Goal: Information Seeking & Learning: Learn about a topic

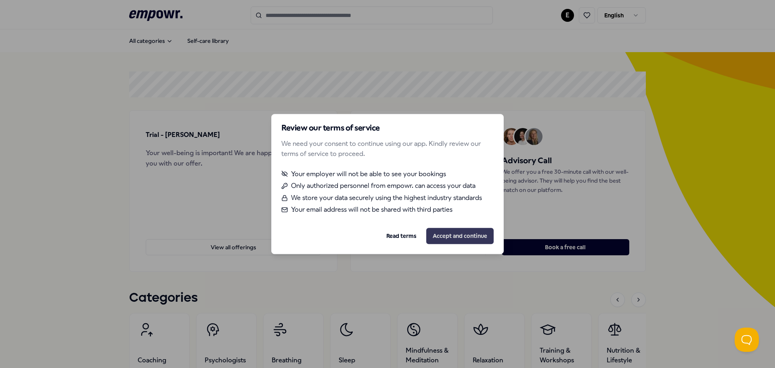
click at [442, 238] on button "Accept and continue" at bounding box center [459, 236] width 67 height 16
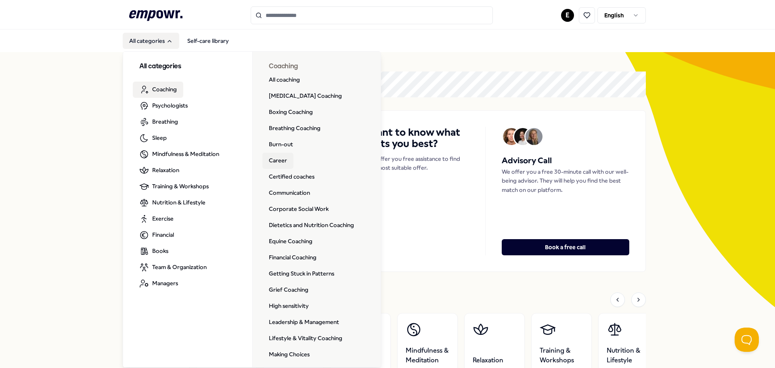
click at [269, 160] on link "Career" at bounding box center [278, 161] width 31 height 16
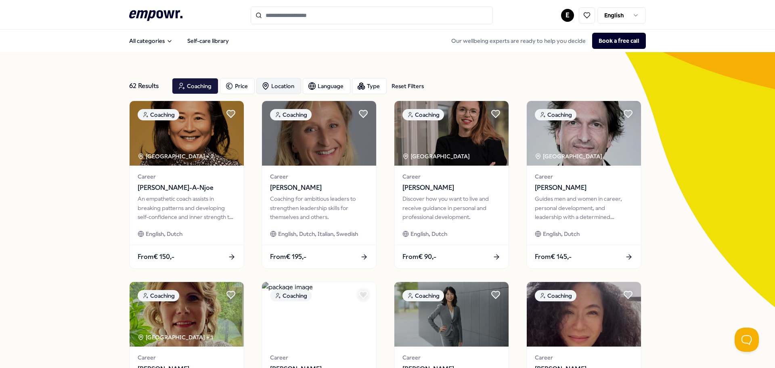
click at [282, 87] on div "Location" at bounding box center [278, 86] width 45 height 16
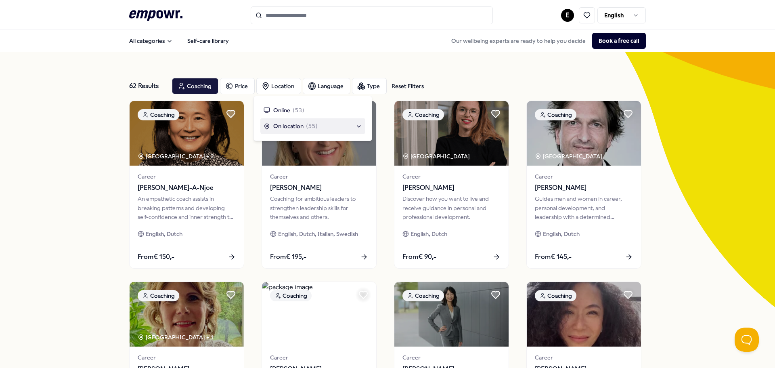
click at [291, 129] on span "On location" at bounding box center [288, 126] width 30 height 9
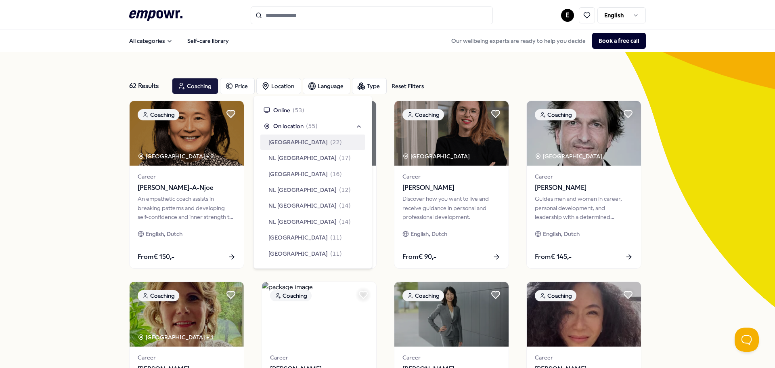
click at [296, 144] on span "[GEOGRAPHIC_DATA]" at bounding box center [298, 142] width 59 height 9
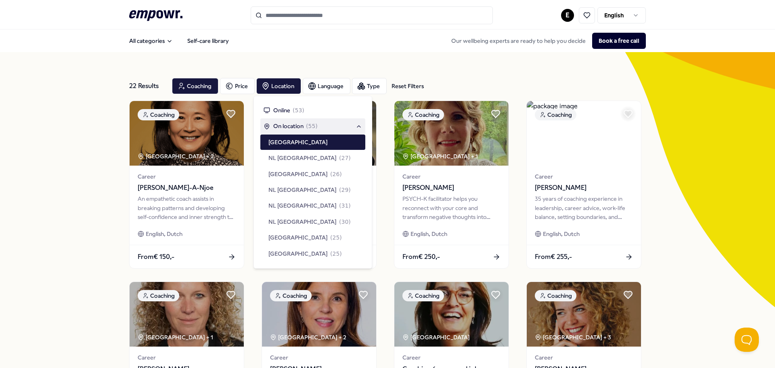
click at [425, 76] on div "22 Results Reset Filters Coaching Price Location Language Type Reset Filters" at bounding box center [387, 85] width 517 height 29
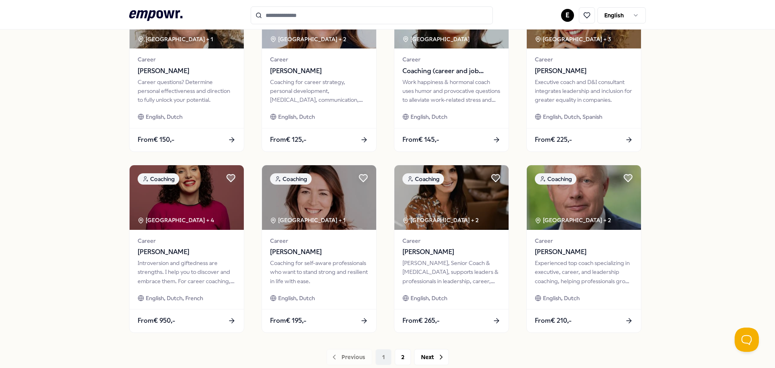
scroll to position [323, 0]
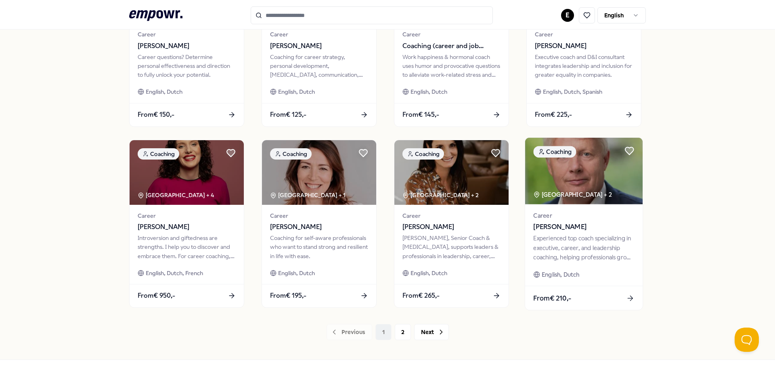
click at [584, 176] on img at bounding box center [584, 171] width 118 height 67
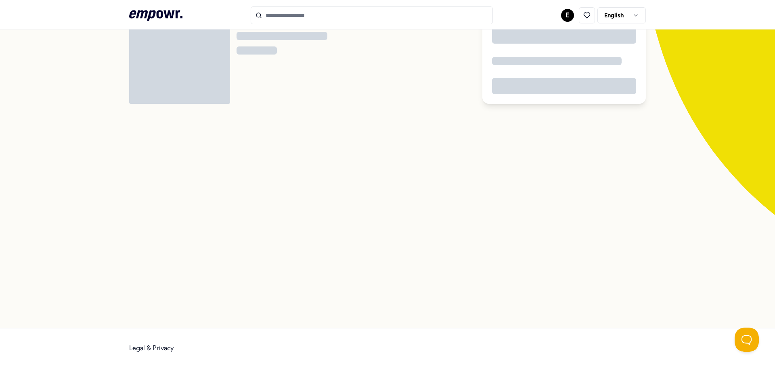
scroll to position [52, 0]
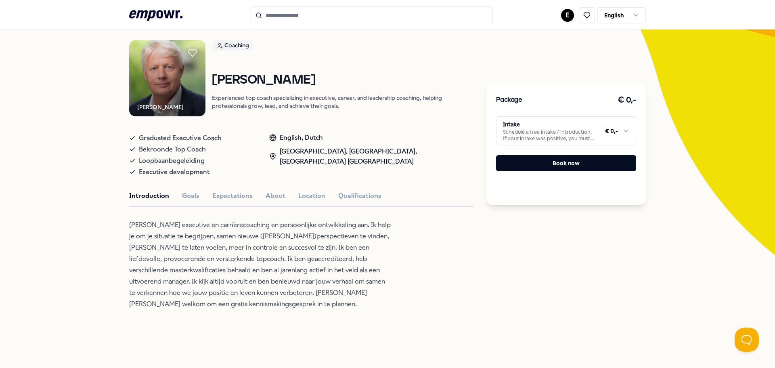
click at [595, 140] on html ".empowr-logo_svg__cls-1{fill:#03032f} E English All categories Self-care librar…" at bounding box center [387, 184] width 775 height 368
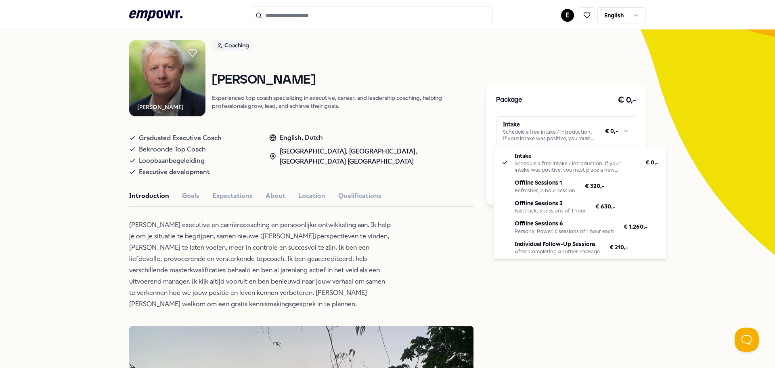
click at [595, 140] on html ".empowr-logo_svg__cls-1{fill:#03032f} E English All categories Self-care librar…" at bounding box center [387, 184] width 775 height 368
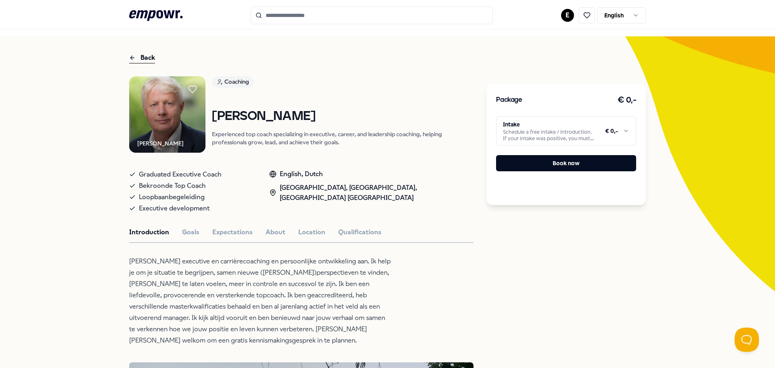
scroll to position [2, 0]
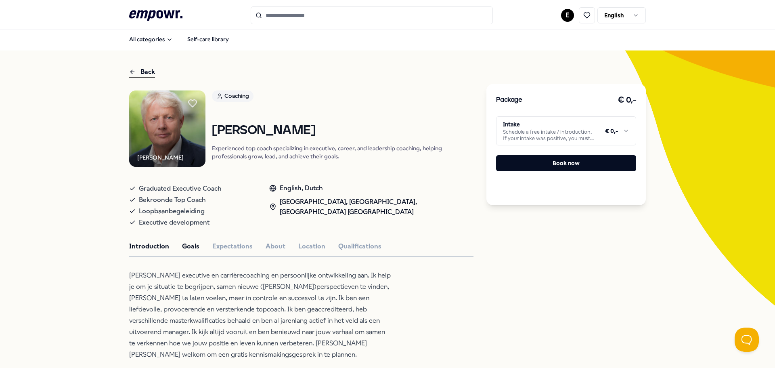
click at [182, 245] on button "Goals" at bounding box center [190, 246] width 17 height 11
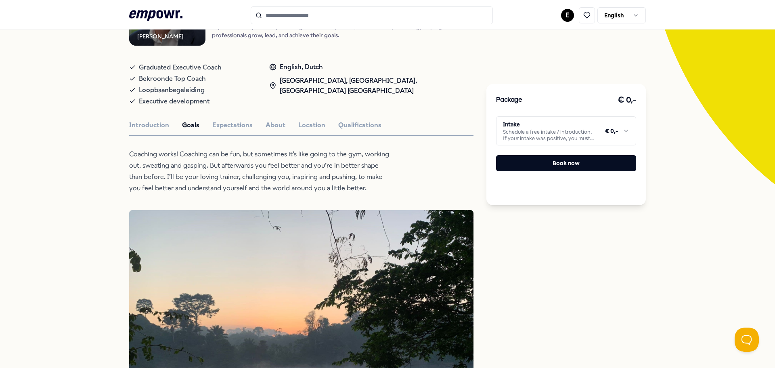
scroll to position [82, 0]
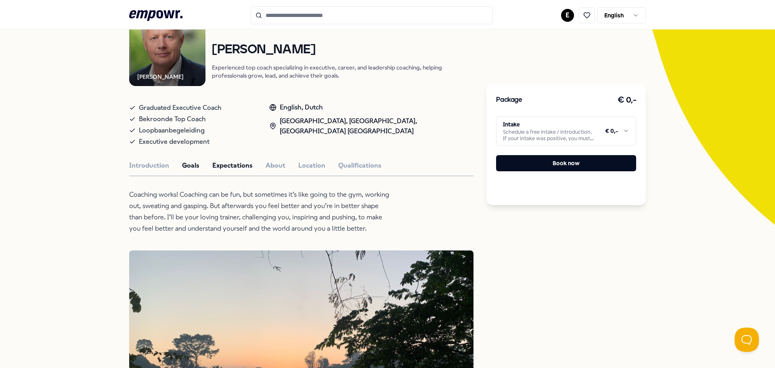
click at [231, 161] on button "Expectations" at bounding box center [232, 165] width 40 height 11
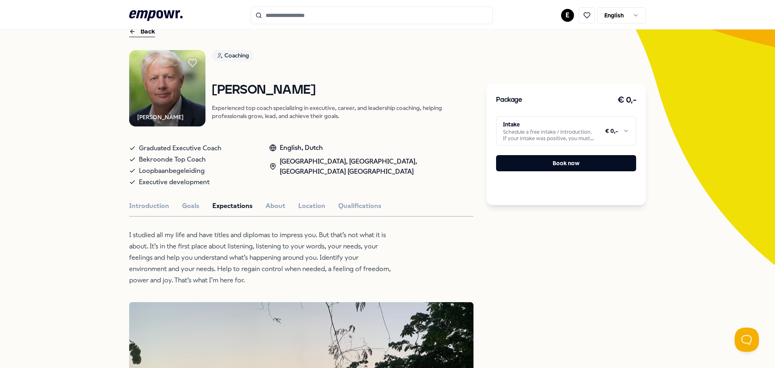
scroll to position [2, 0]
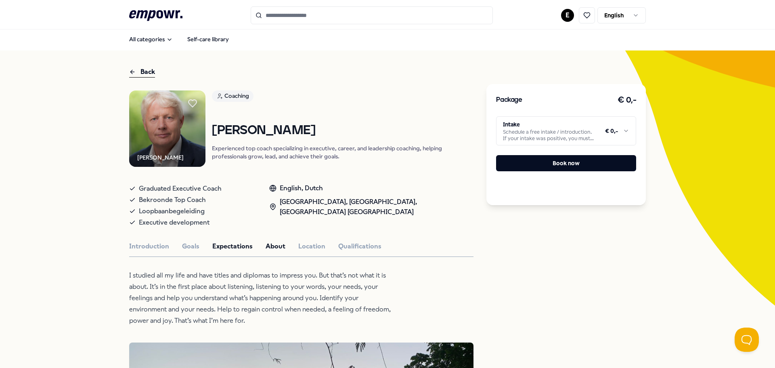
click at [266, 244] on button "About" at bounding box center [276, 246] width 20 height 11
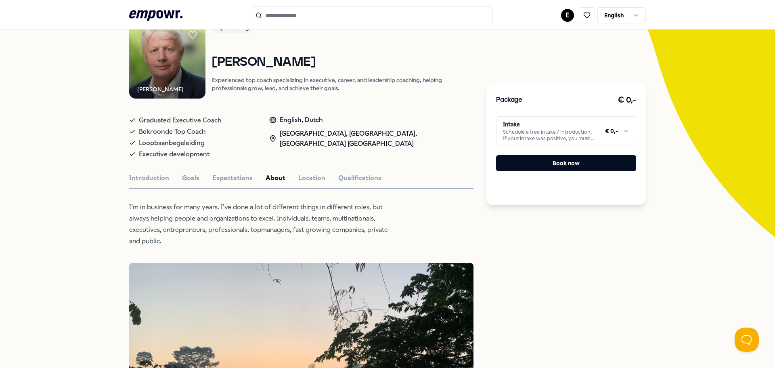
scroll to position [82, 0]
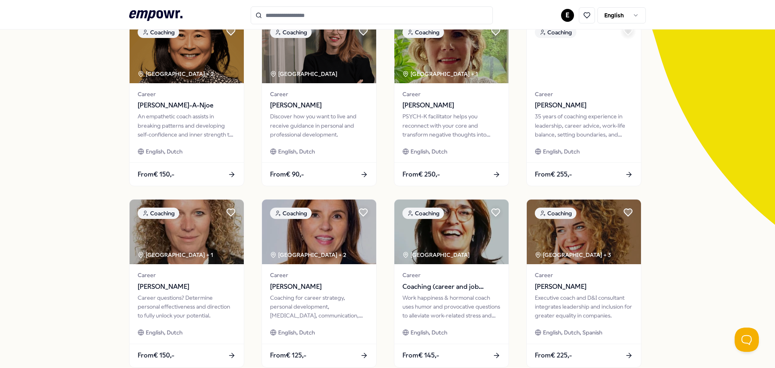
click at [380, 193] on div "Coaching [GEOGRAPHIC_DATA] Region + 2 Career [PERSON_NAME] An empathetic coach …" at bounding box center [387, 283] width 517 height 530
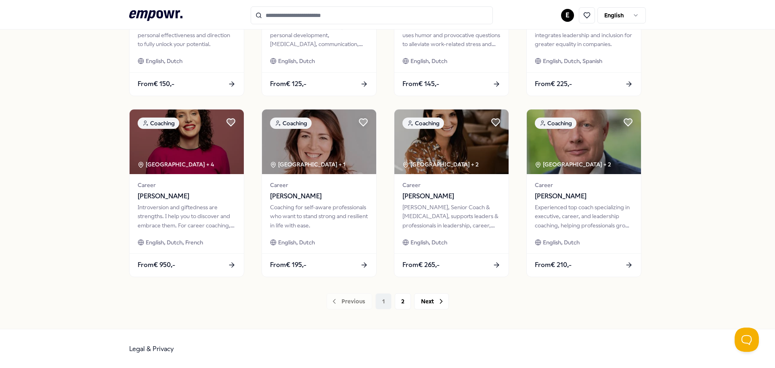
scroll to position [355, 0]
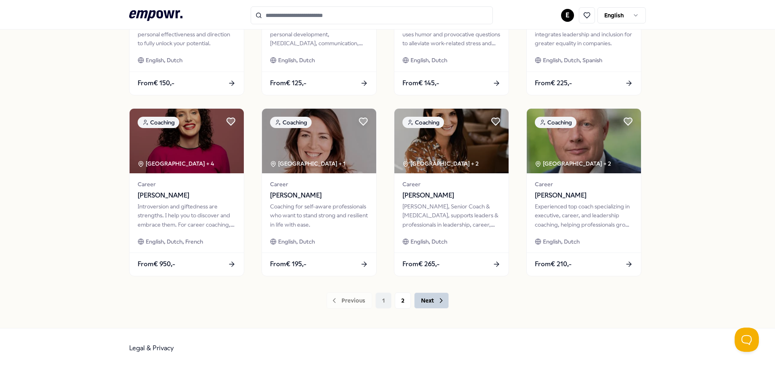
click at [432, 301] on button "Next" at bounding box center [431, 300] width 35 height 16
